Goal: Transaction & Acquisition: Purchase product/service

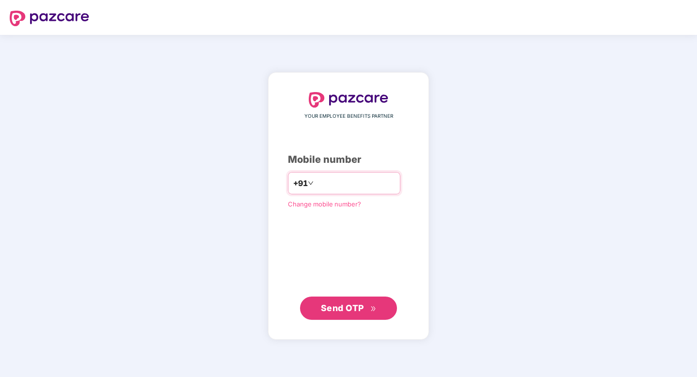
click at [316, 181] on input "*********" at bounding box center [356, 184] width 80 height 16
type input "**********"
click at [359, 307] on span "Send OTP" at bounding box center [342, 308] width 43 height 10
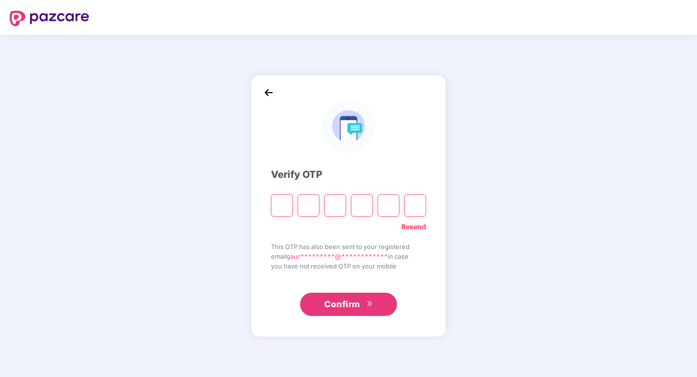
type input "*"
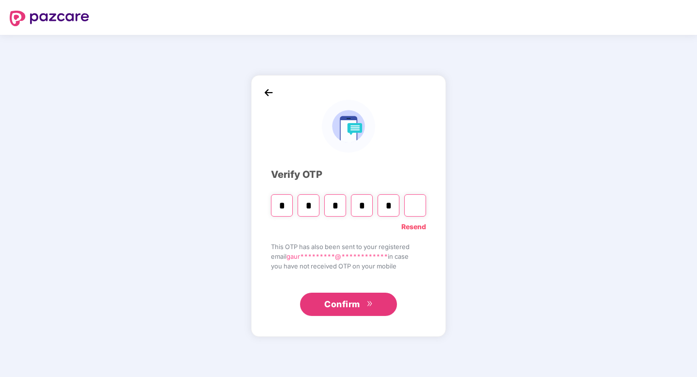
type input "*"
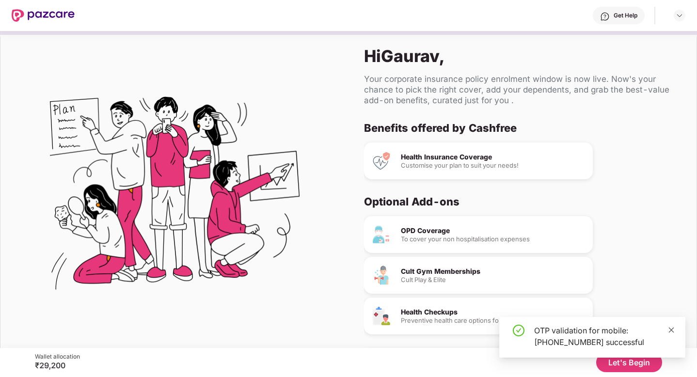
click at [672, 331] on icon "close" at bounding box center [671, 330] width 7 height 7
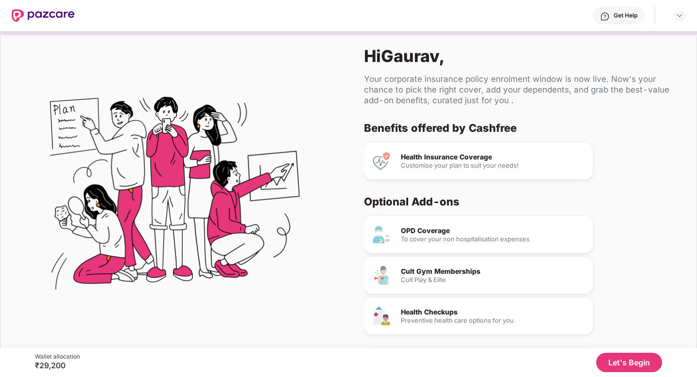
scroll to position [35, 0]
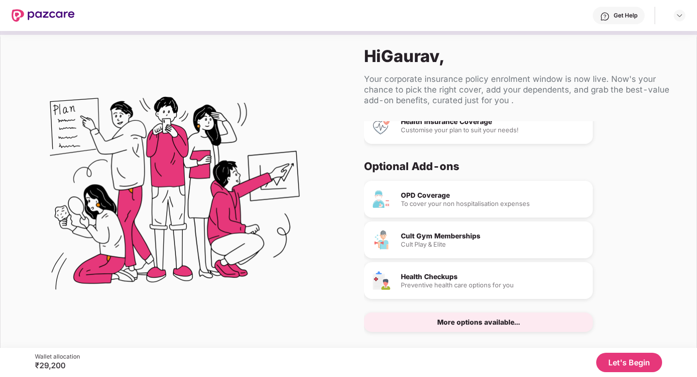
click at [452, 242] on div "Cult Play & Elite" at bounding box center [493, 245] width 184 height 6
click at [416, 237] on div "Cult Gym Memberships" at bounding box center [493, 236] width 184 height 7
click at [424, 239] on div "Cult Gym Memberships" at bounding box center [493, 236] width 184 height 7
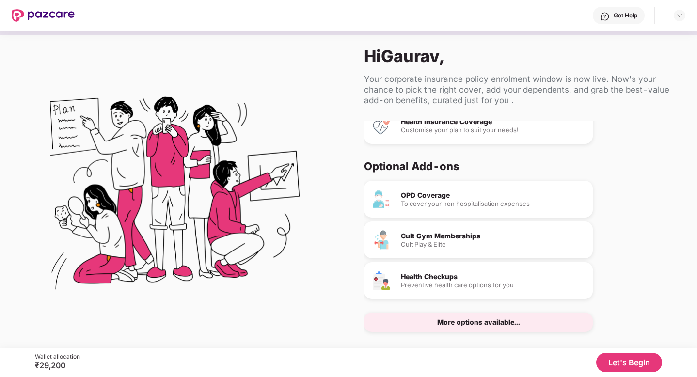
click at [610, 367] on button "Let's Begin" at bounding box center [630, 362] width 66 height 19
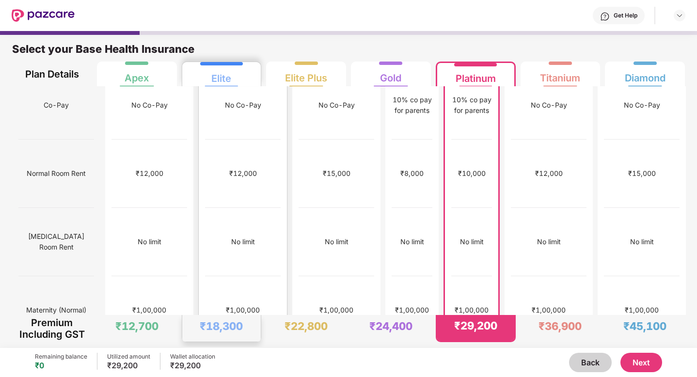
scroll to position [0, 0]
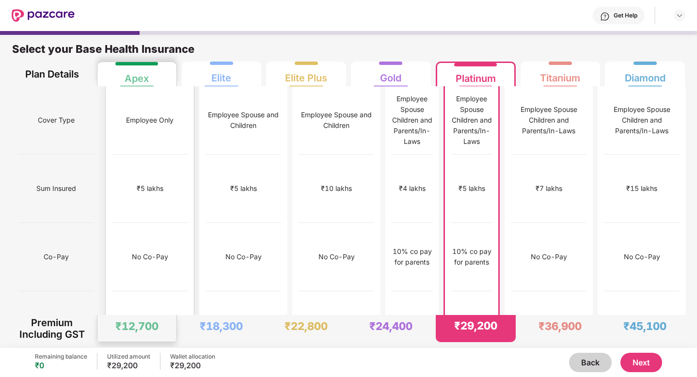
click at [159, 79] on div "Apex" at bounding box center [137, 74] width 66 height 24
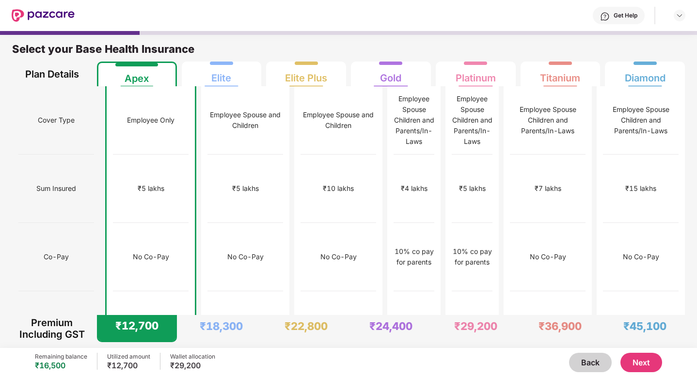
click at [641, 355] on button "Next" at bounding box center [642, 362] width 42 height 19
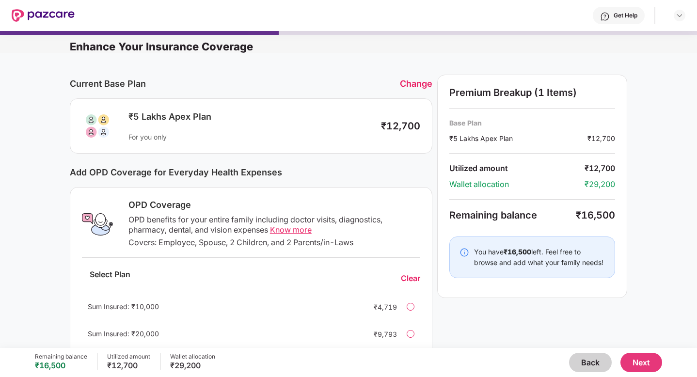
click at [649, 362] on button "Next" at bounding box center [642, 362] width 42 height 19
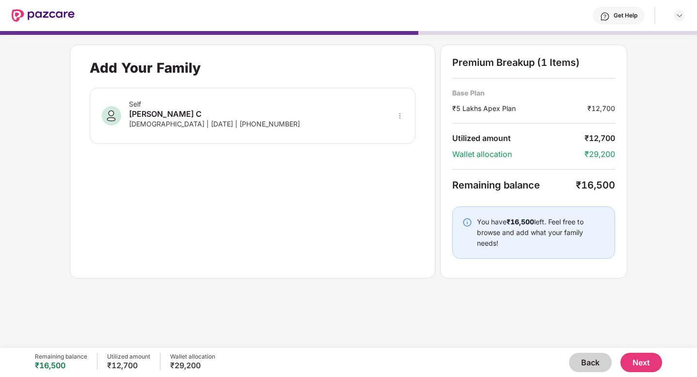
click at [640, 367] on button "Next" at bounding box center [642, 362] width 42 height 19
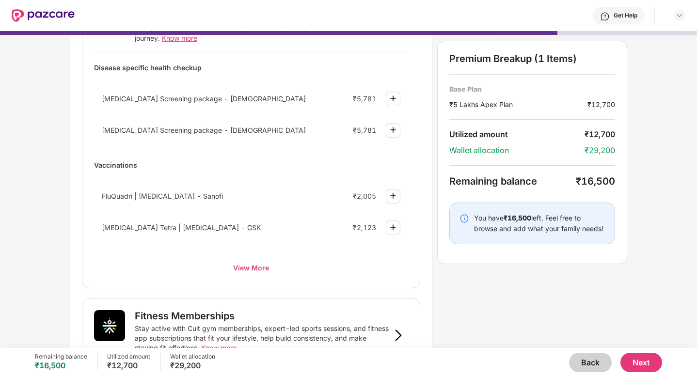
scroll to position [109, 0]
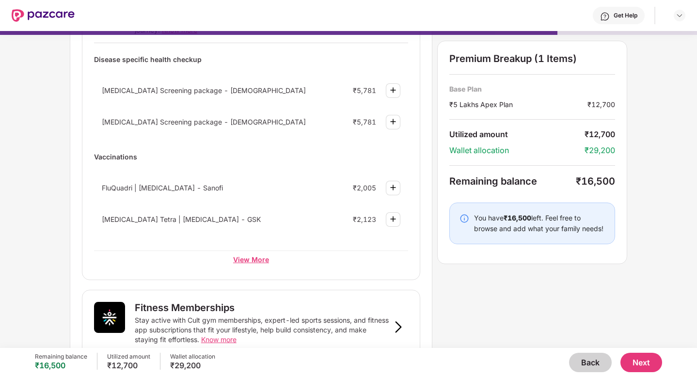
click at [255, 262] on div "View More" at bounding box center [251, 259] width 314 height 17
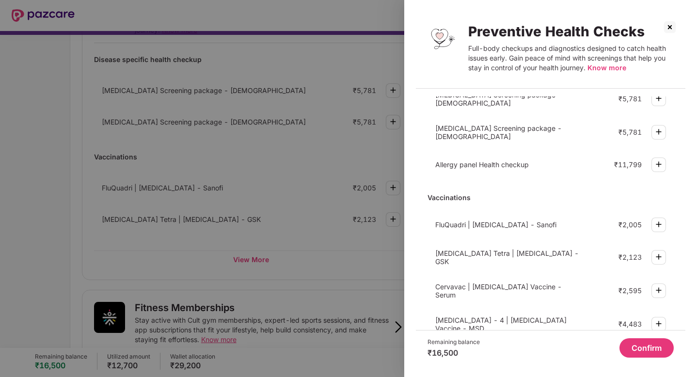
scroll to position [277, 0]
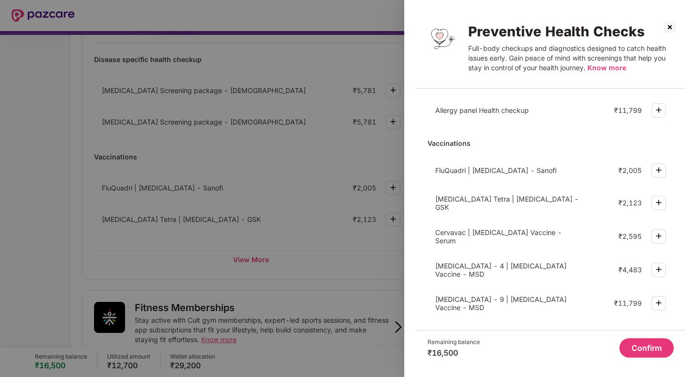
click at [666, 32] on img at bounding box center [670, 27] width 16 height 16
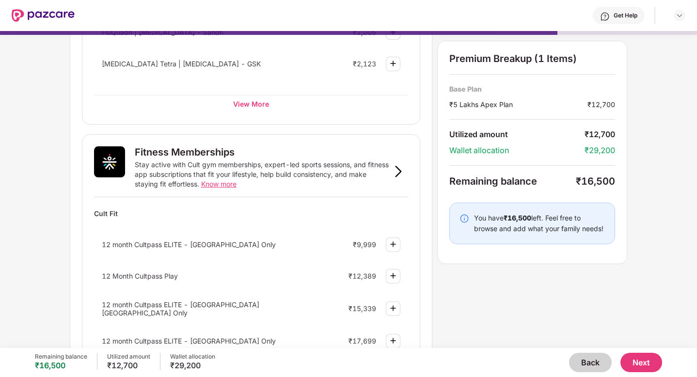
scroll to position [348, 0]
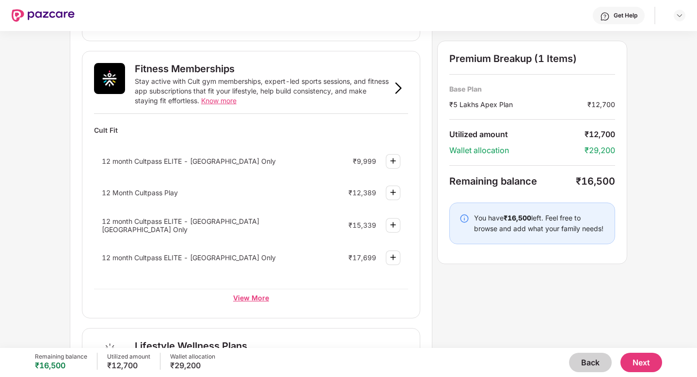
click at [263, 301] on div "View More" at bounding box center [251, 297] width 314 height 17
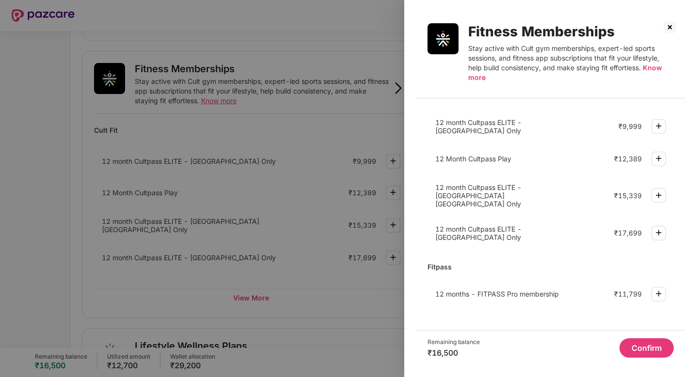
scroll to position [2, 0]
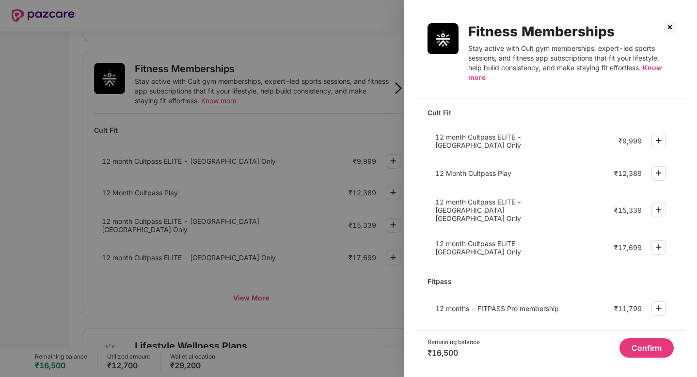
click at [668, 30] on img at bounding box center [670, 27] width 16 height 16
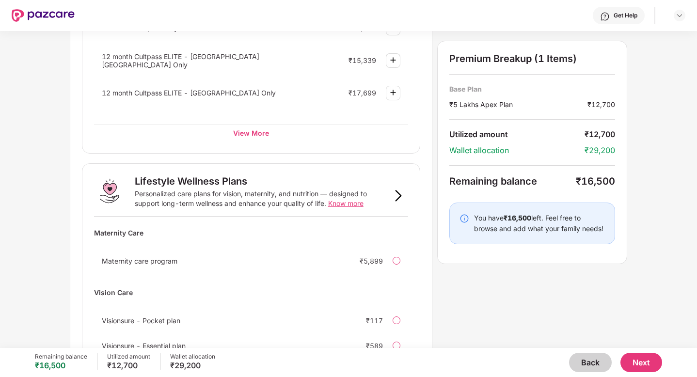
scroll to position [578, 0]
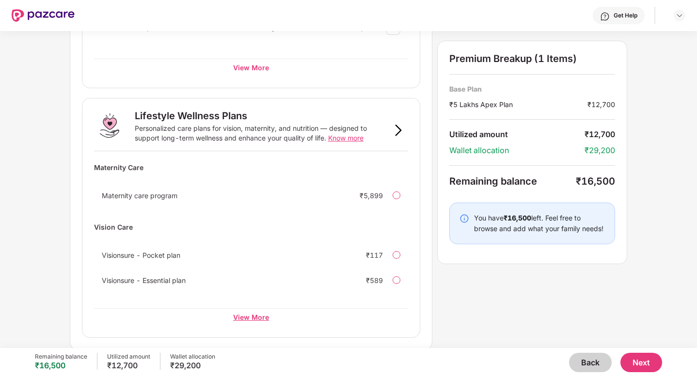
click at [248, 312] on div "View More" at bounding box center [251, 316] width 314 height 17
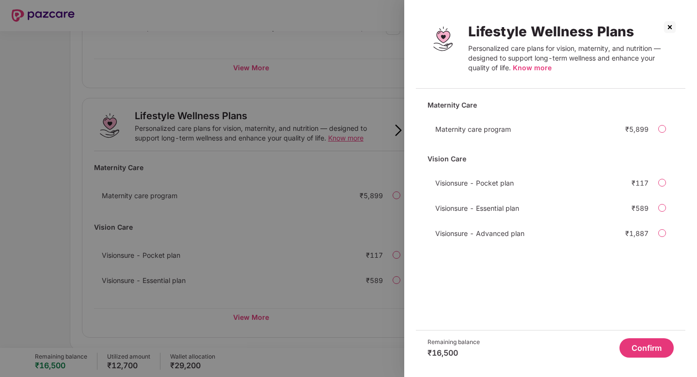
click at [671, 32] on img at bounding box center [670, 27] width 16 height 16
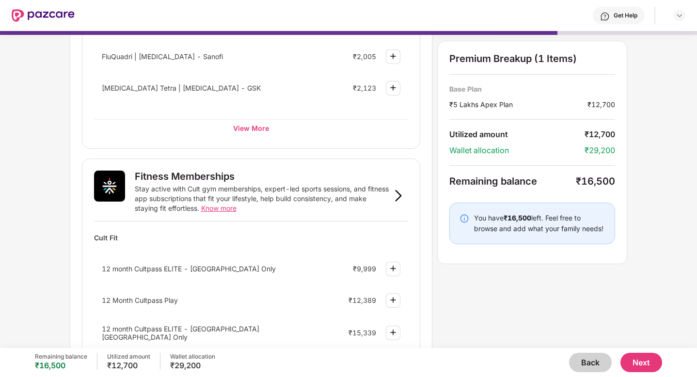
scroll to position [241, 0]
click at [217, 209] on span "Know more" at bounding box center [218, 208] width 35 height 8
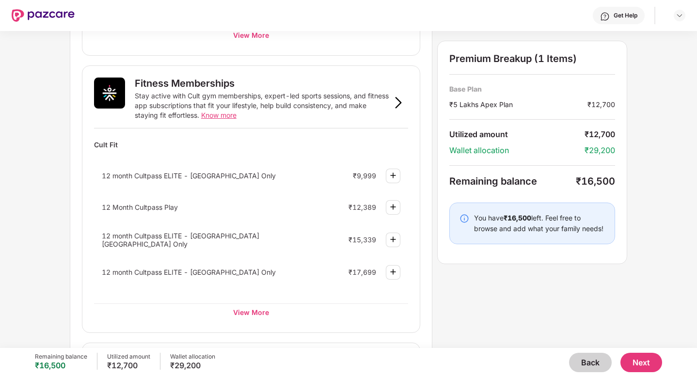
scroll to position [377, 0]
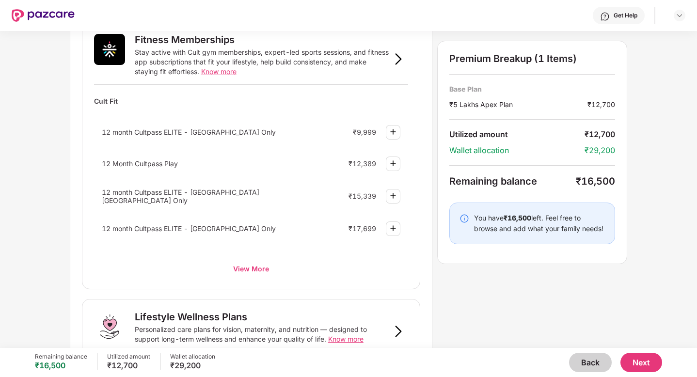
click at [648, 360] on button "Next" at bounding box center [642, 362] width 42 height 19
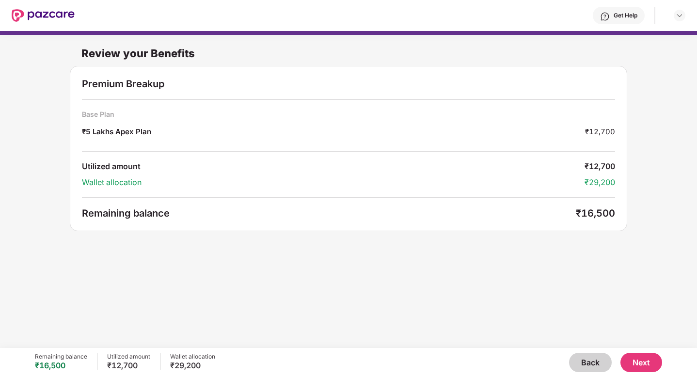
click at [646, 373] on div "Remaining balance ₹16,500 Utilized amount ₹12,700 Wallet allocation ₹29,200 Bac…" at bounding box center [349, 362] width 628 height 29
click at [646, 369] on button "Next" at bounding box center [642, 362] width 42 height 19
